Goal: Check status: Check status

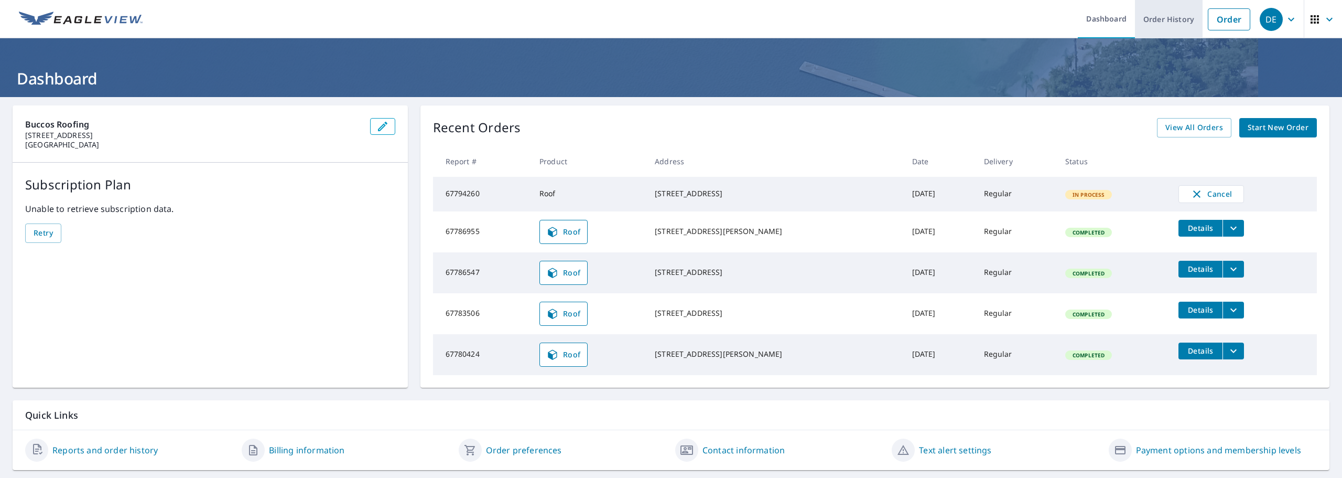
click at [1178, 15] on link "Order History" at bounding box center [1169, 19] width 68 height 38
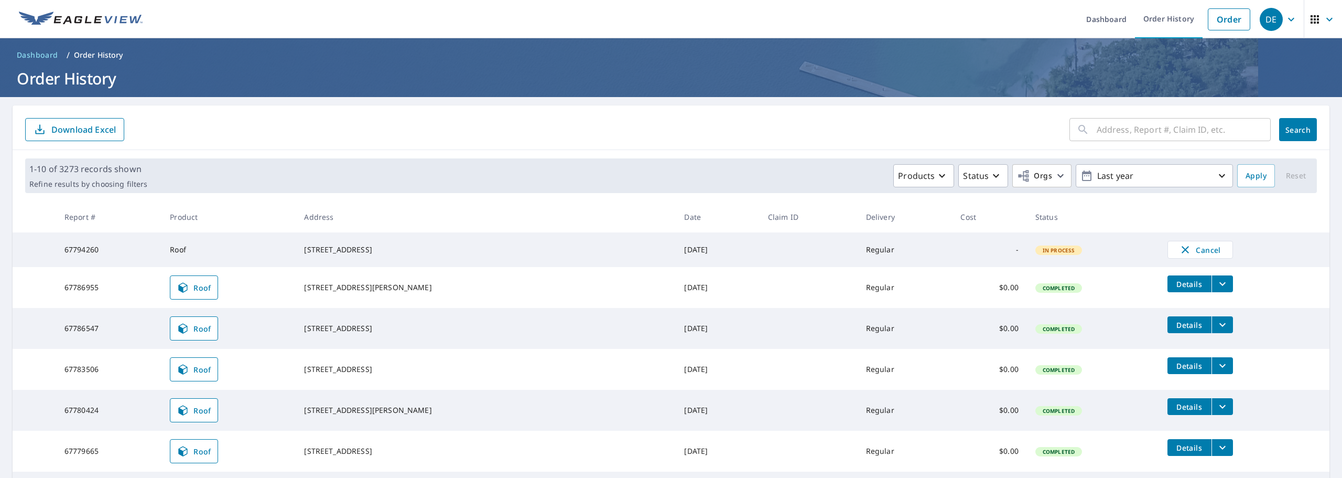
click at [1146, 125] on input "text" at bounding box center [1184, 129] width 174 height 29
type input "5718 walnut"
click button "Search" at bounding box center [1299, 129] width 38 height 23
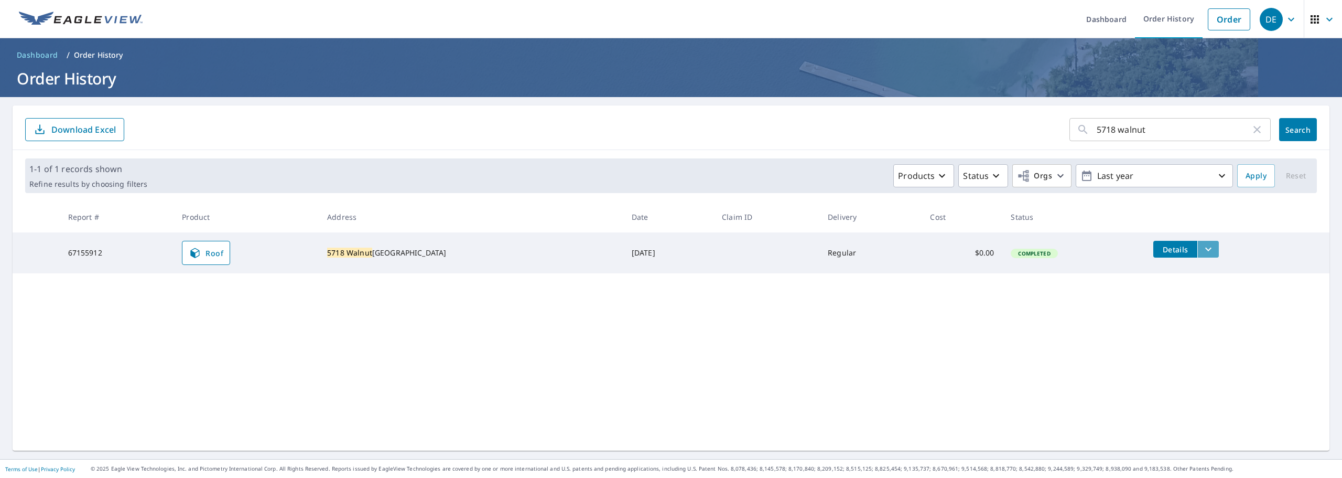
click at [1198, 249] on button "filesDropdownBtn-67155912" at bounding box center [1209, 249] width 22 height 17
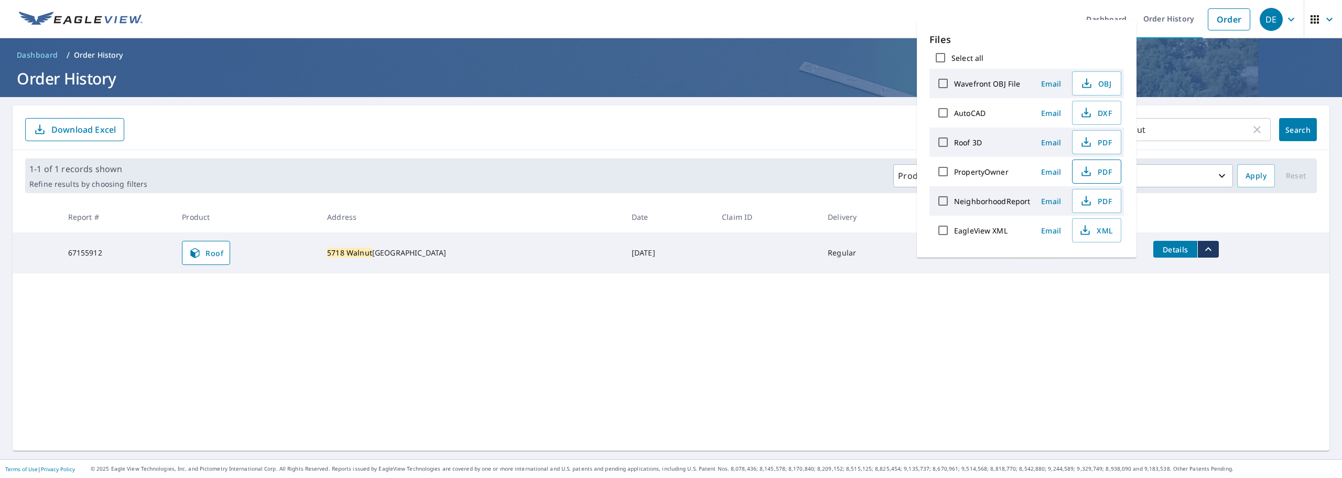
click at [1085, 173] on icon "button" at bounding box center [1086, 169] width 5 height 7
click at [1088, 140] on icon "button" at bounding box center [1086, 142] width 13 height 13
